Goal: Use online tool/utility: Utilize a website feature to perform a specific function

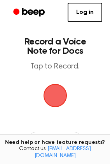
click at [50, 100] on span "button" at bounding box center [55, 96] width 28 height 28
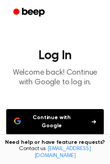
click at [38, 117] on button "Continue with Google" at bounding box center [54, 122] width 97 height 26
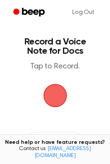
click at [57, 92] on span "button" at bounding box center [54, 95] width 26 height 26
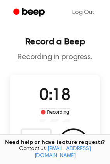
click at [37, 102] on div "0:18 Recording" at bounding box center [55, 103] width 45 height 38
click at [40, 107] on div "0:19 Recording" at bounding box center [55, 103] width 45 height 38
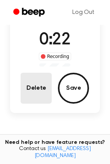
click at [39, 93] on button "Delete" at bounding box center [36, 88] width 31 height 31
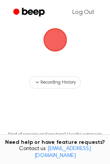
scroll to position [32, 0]
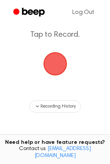
click at [57, 64] on span "button" at bounding box center [54, 64] width 29 height 29
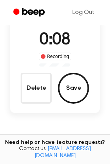
click at [38, 94] on button "Delete" at bounding box center [36, 88] width 31 height 31
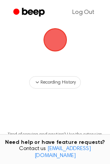
scroll to position [32, 0]
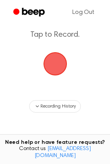
click at [57, 70] on span "button" at bounding box center [55, 64] width 24 height 24
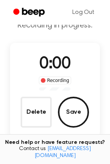
scroll to position [56, 0]
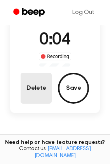
click at [33, 91] on button "Delete" at bounding box center [36, 88] width 31 height 31
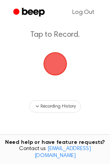
click at [51, 65] on span "button" at bounding box center [54, 64] width 29 height 29
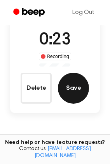
click at [74, 91] on button "Save" at bounding box center [73, 88] width 31 height 31
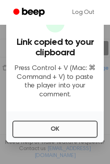
scroll to position [136, 0]
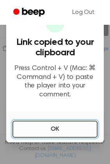
click at [36, 133] on button "OK" at bounding box center [54, 129] width 85 height 17
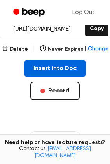
click at [41, 60] on button "Insert into Doc" at bounding box center [55, 68] width 62 height 17
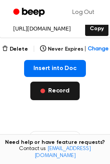
click at [56, 82] on button "Record" at bounding box center [54, 91] width 49 height 19
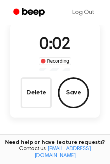
scroll to position [40, 0]
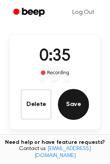
click at [76, 104] on button "Save" at bounding box center [73, 104] width 31 height 31
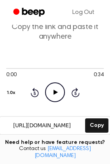
click at [47, 82] on icon "Play Audio" at bounding box center [55, 92] width 20 height 20
click at [55, 83] on icon "Pause Audio" at bounding box center [55, 92] width 20 height 20
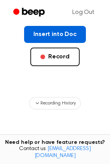
scroll to position [117, 0]
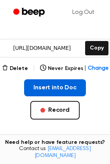
click at [38, 70] on div "Delete | Never Expires | Change Insert into Doc Record" at bounding box center [54, 104] width 97 height 81
click at [40, 79] on button "Insert into Doc" at bounding box center [55, 87] width 62 height 17
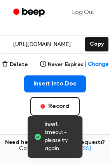
scroll to position [155, 0]
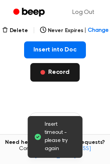
click at [52, 69] on button "Record" at bounding box center [54, 72] width 49 height 19
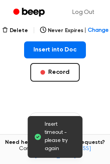
scroll to position [53, 0]
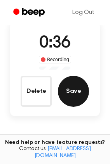
click at [71, 92] on button "Save" at bounding box center [73, 91] width 31 height 31
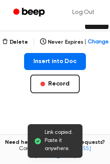
scroll to position [132, 0]
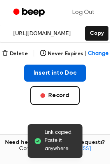
click at [57, 65] on button "Insert into Doc" at bounding box center [55, 73] width 62 height 17
